Goal: Information Seeking & Learning: Learn about a topic

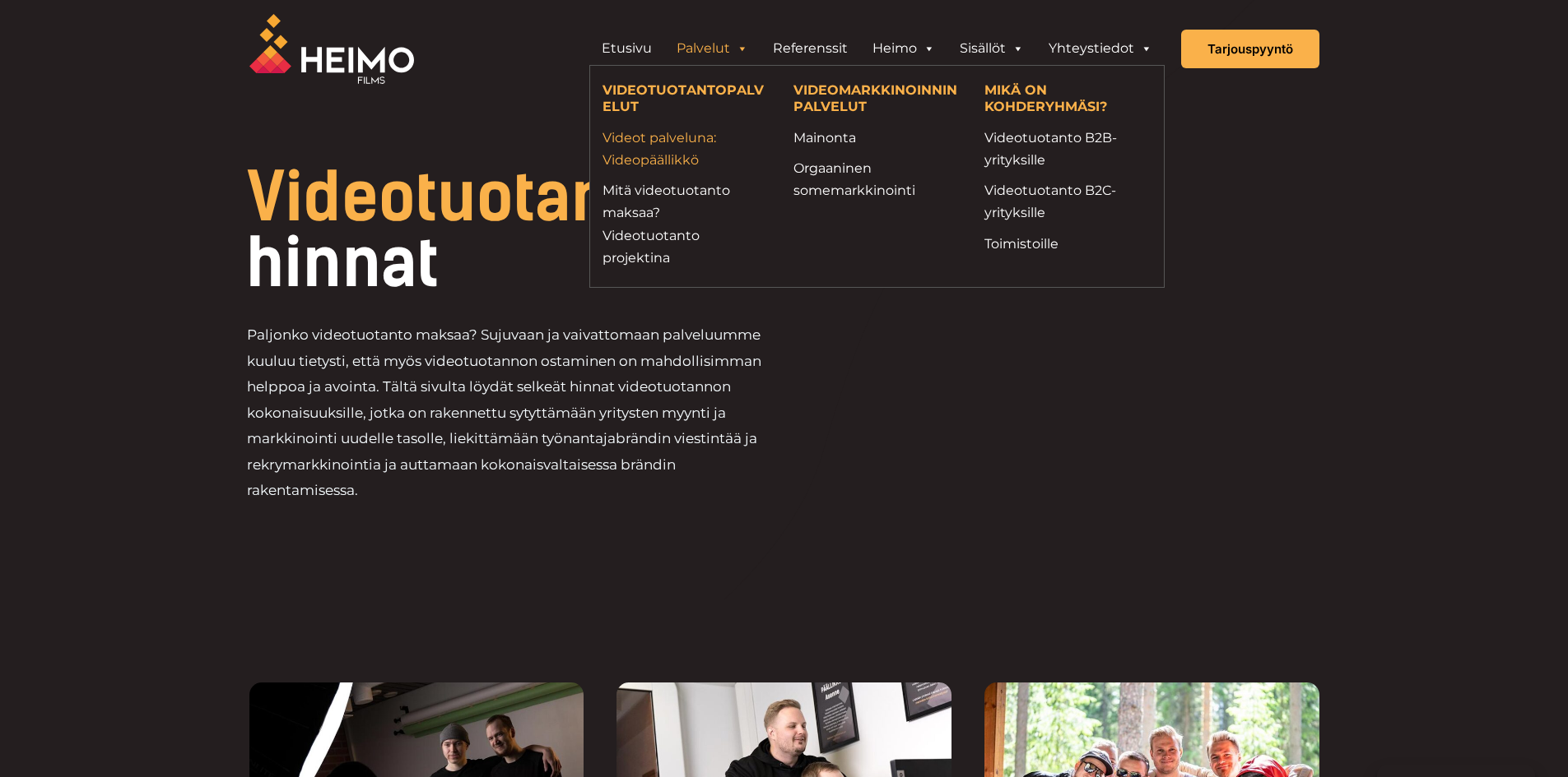
click at [647, 137] on link "Videot palveluna: Videopäällikkö" at bounding box center [685, 148] width 166 height 44
